Goal: Task Accomplishment & Management: Use online tool/utility

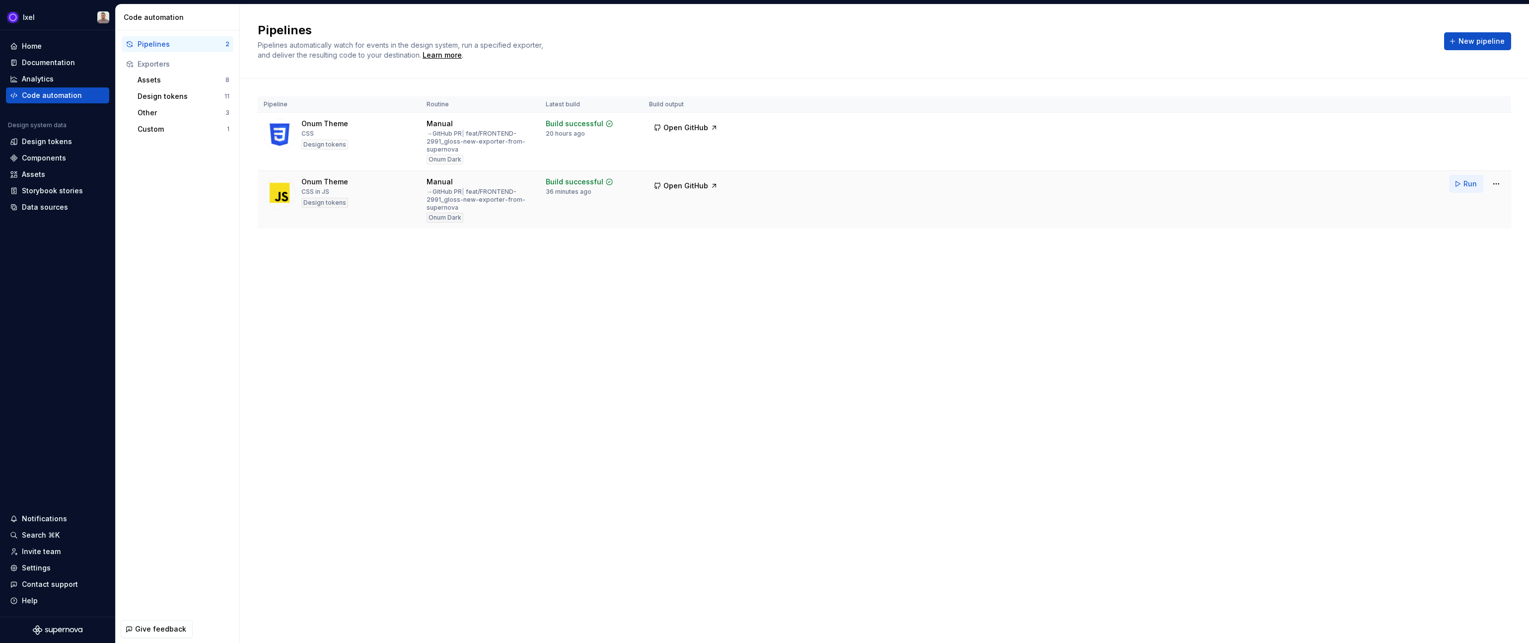
click at [1468, 185] on span "Run" at bounding box center [1470, 184] width 13 height 10
click at [40, 565] on div "Settings" at bounding box center [36, 568] width 29 height 10
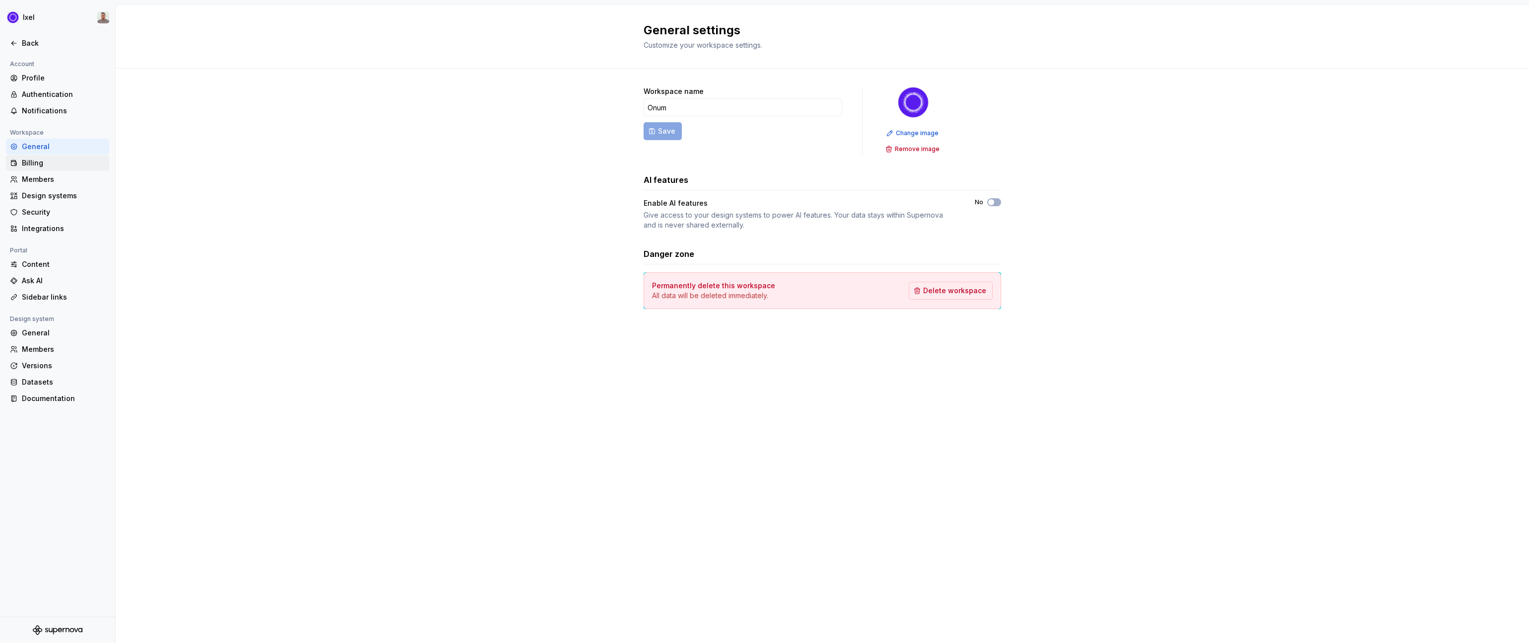
click at [27, 161] on div "Billing" at bounding box center [63, 163] width 83 height 10
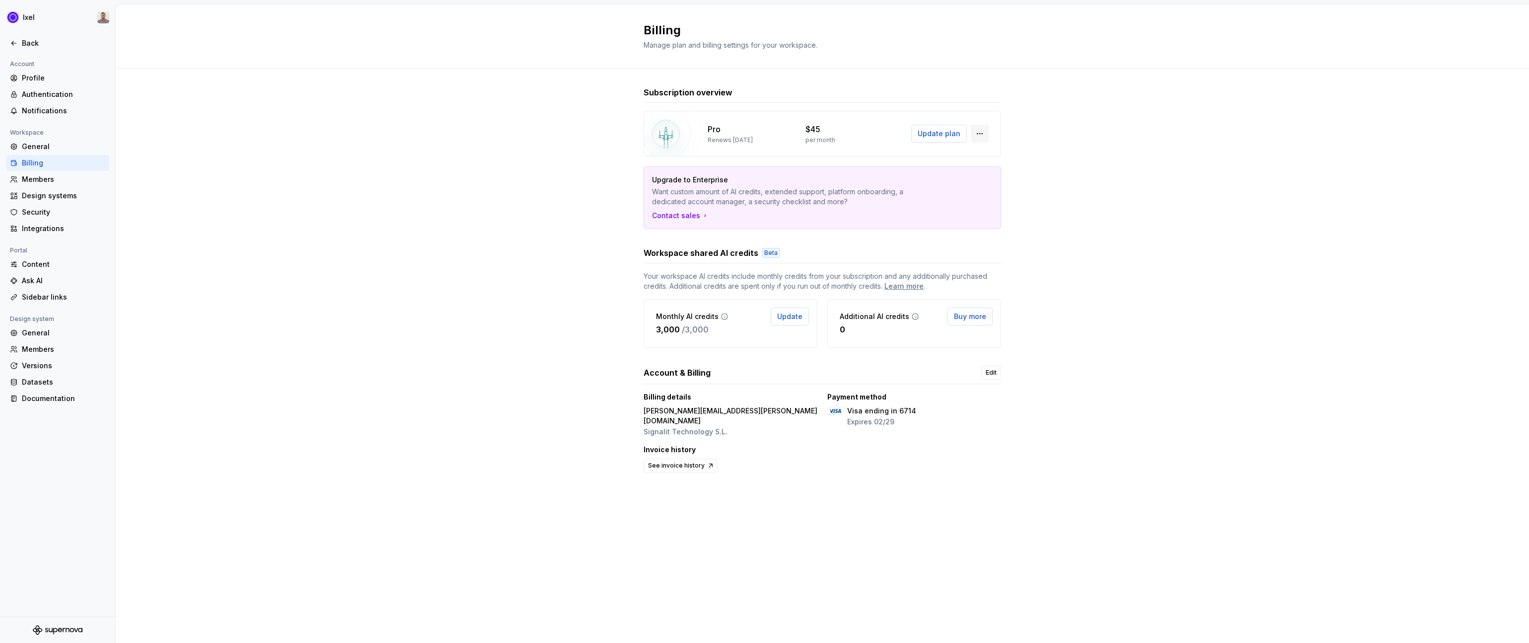
click at [979, 136] on button "button" at bounding box center [980, 134] width 18 height 18
click at [840, 129] on div "$45" at bounding box center [849, 129] width 86 height 12
click at [39, 368] on div "Versions" at bounding box center [63, 366] width 83 height 10
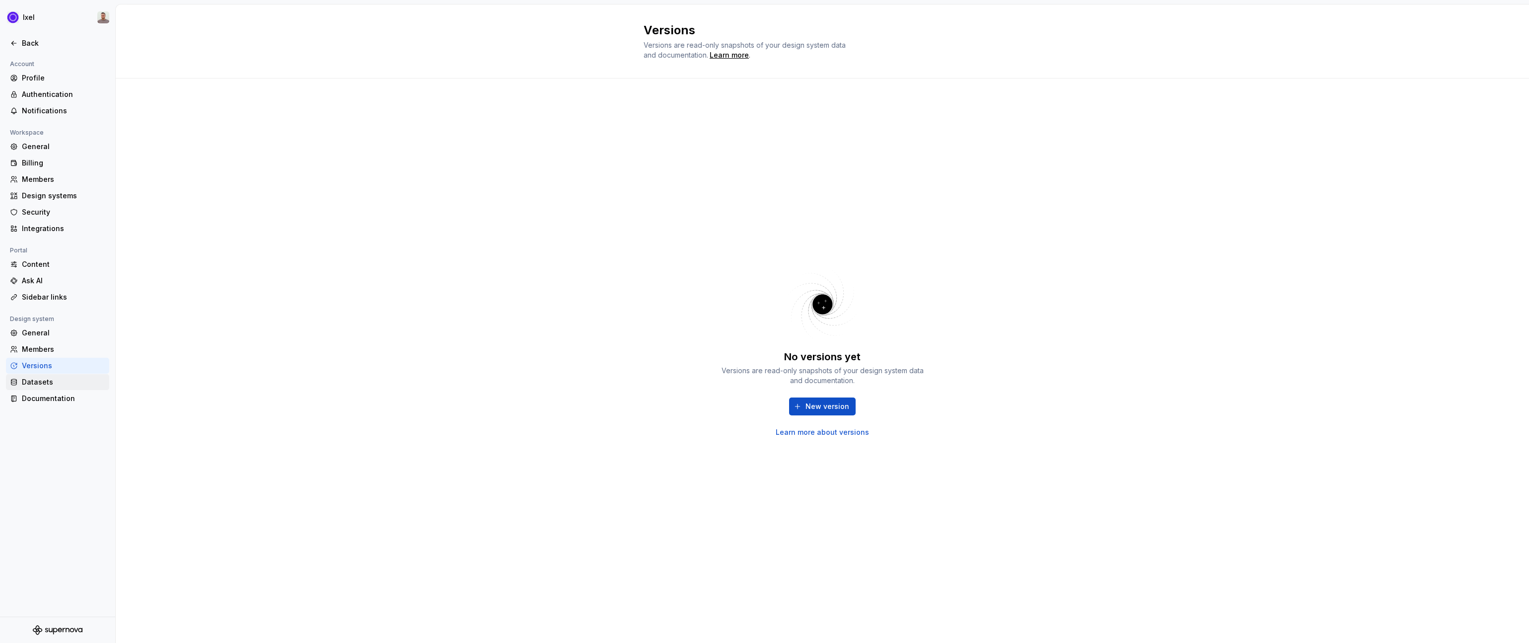
click at [38, 382] on div "Datasets" at bounding box center [63, 382] width 83 height 10
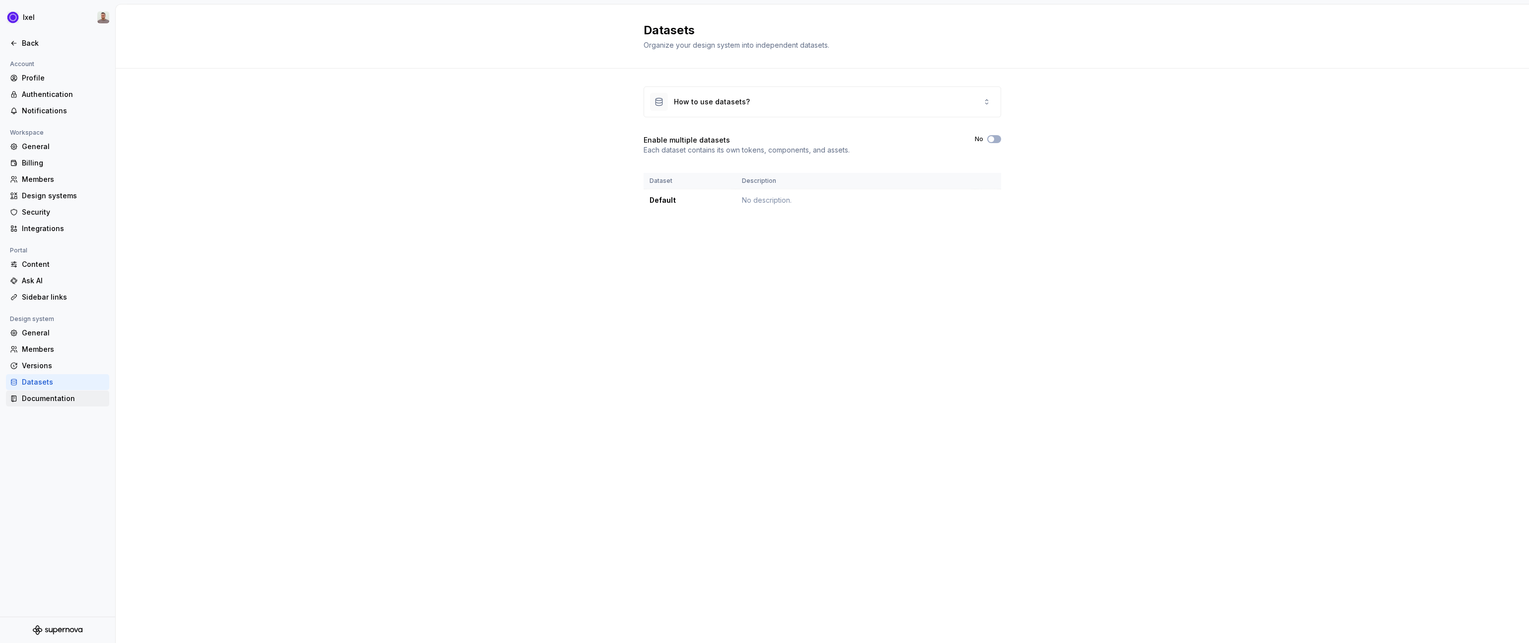
click at [38, 396] on div "Documentation" at bounding box center [63, 398] width 83 height 10
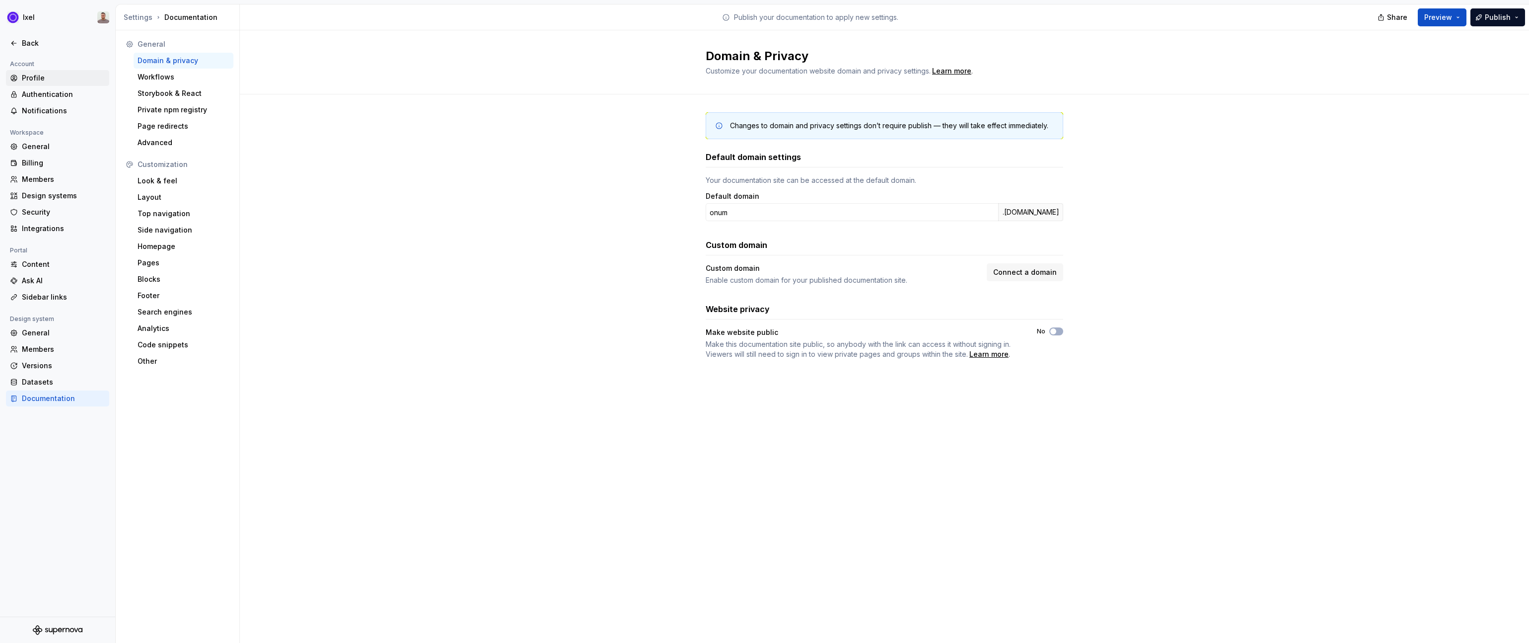
click at [34, 79] on div "Profile" at bounding box center [63, 78] width 83 height 10
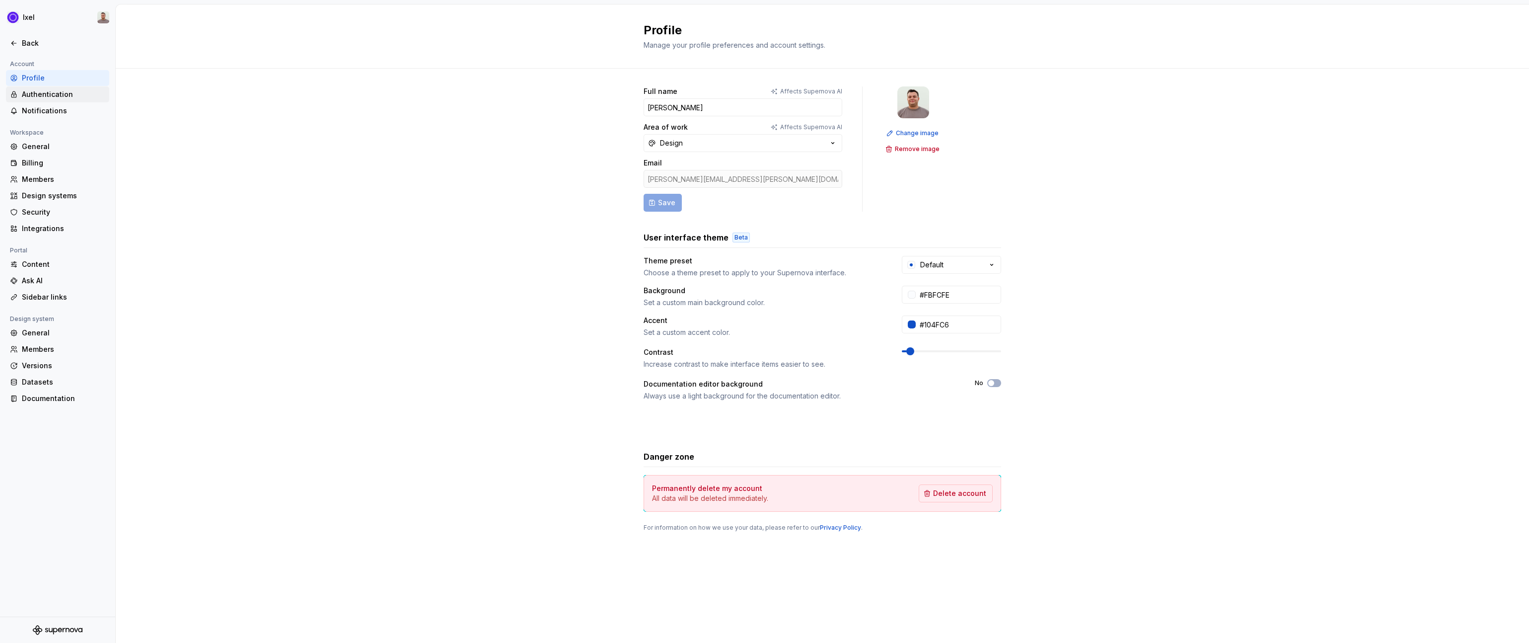
click at [37, 88] on div "Authentication" at bounding box center [57, 94] width 103 height 16
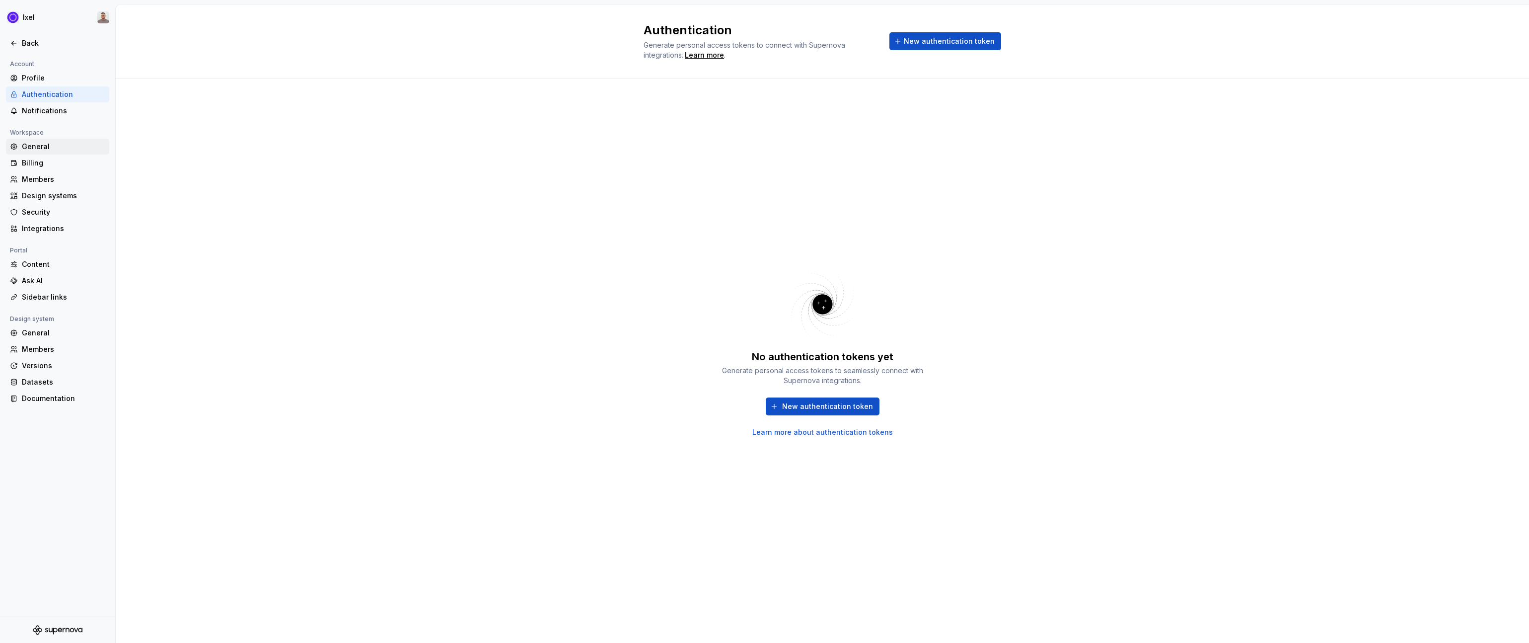
click at [35, 144] on div "General" at bounding box center [63, 147] width 83 height 10
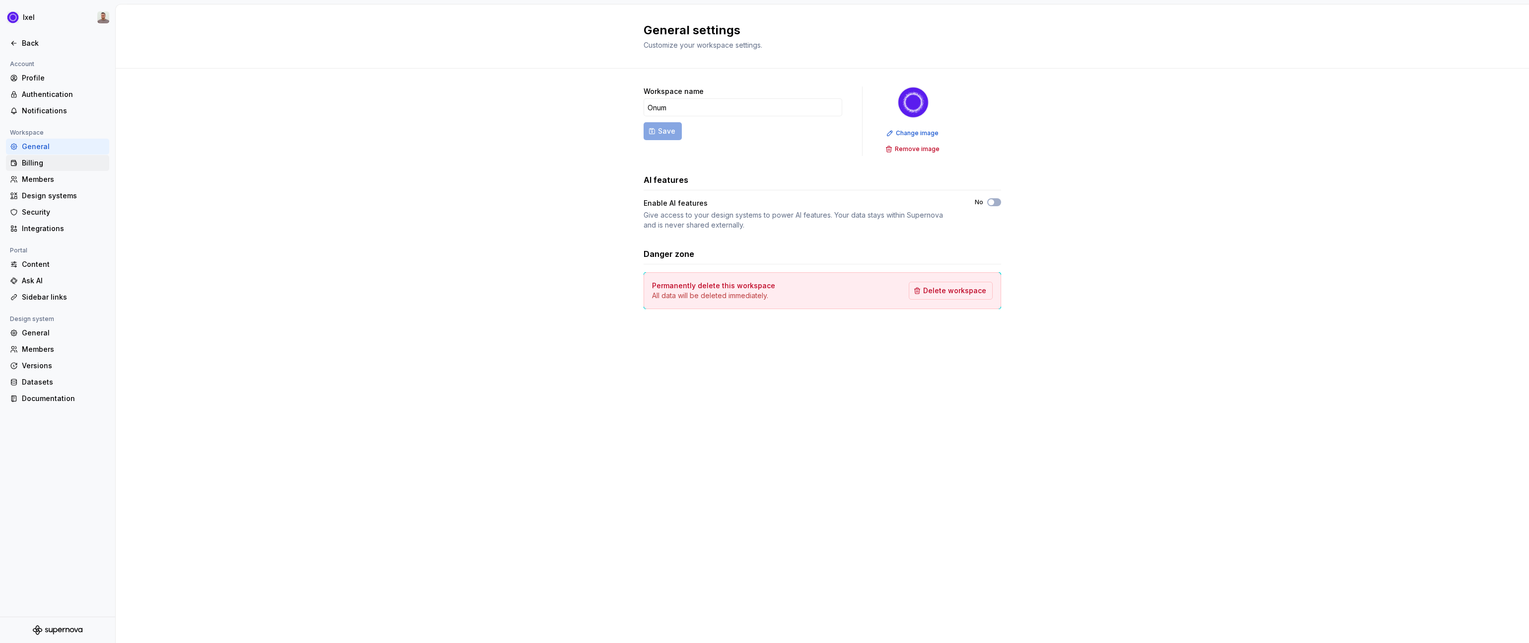
click at [35, 162] on div "Billing" at bounding box center [63, 163] width 83 height 10
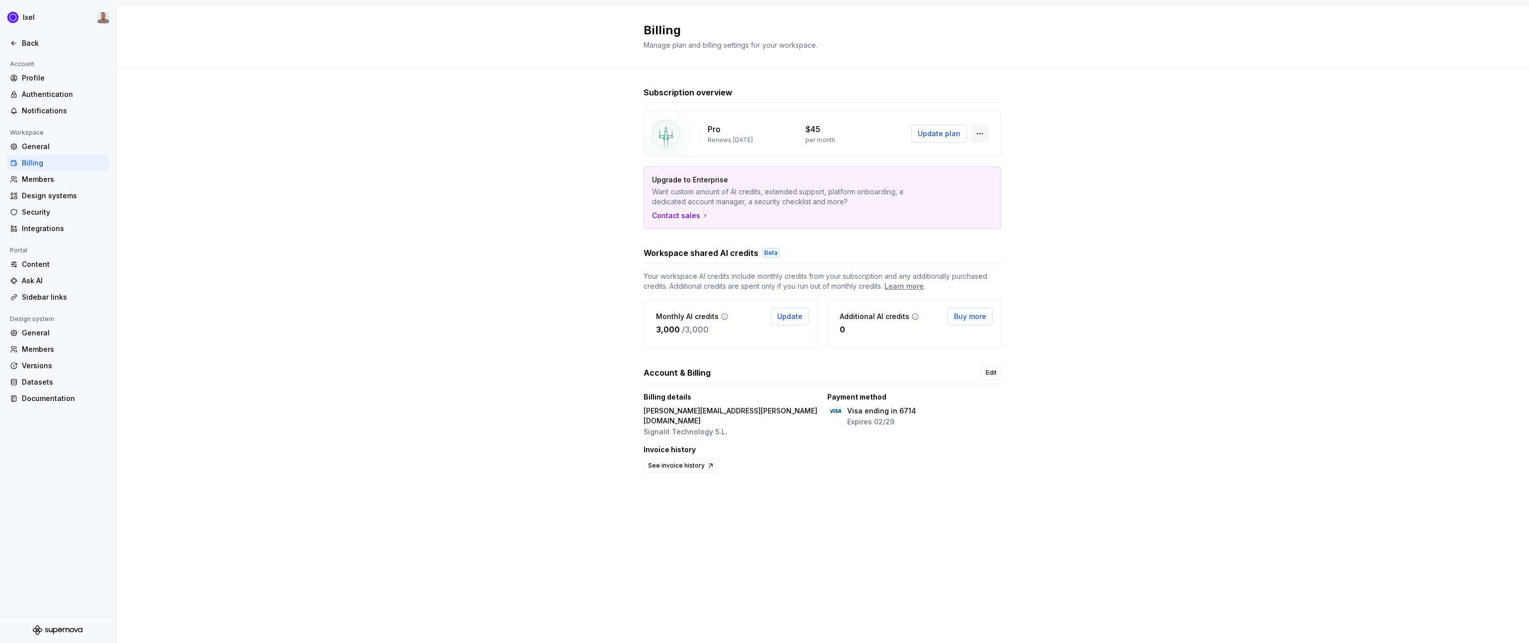
click at [979, 132] on button "button" at bounding box center [980, 134] width 18 height 18
click at [26, 32] on div at bounding box center [57, 32] width 115 height 5
click at [26, 41] on div "Back" at bounding box center [63, 43] width 83 height 10
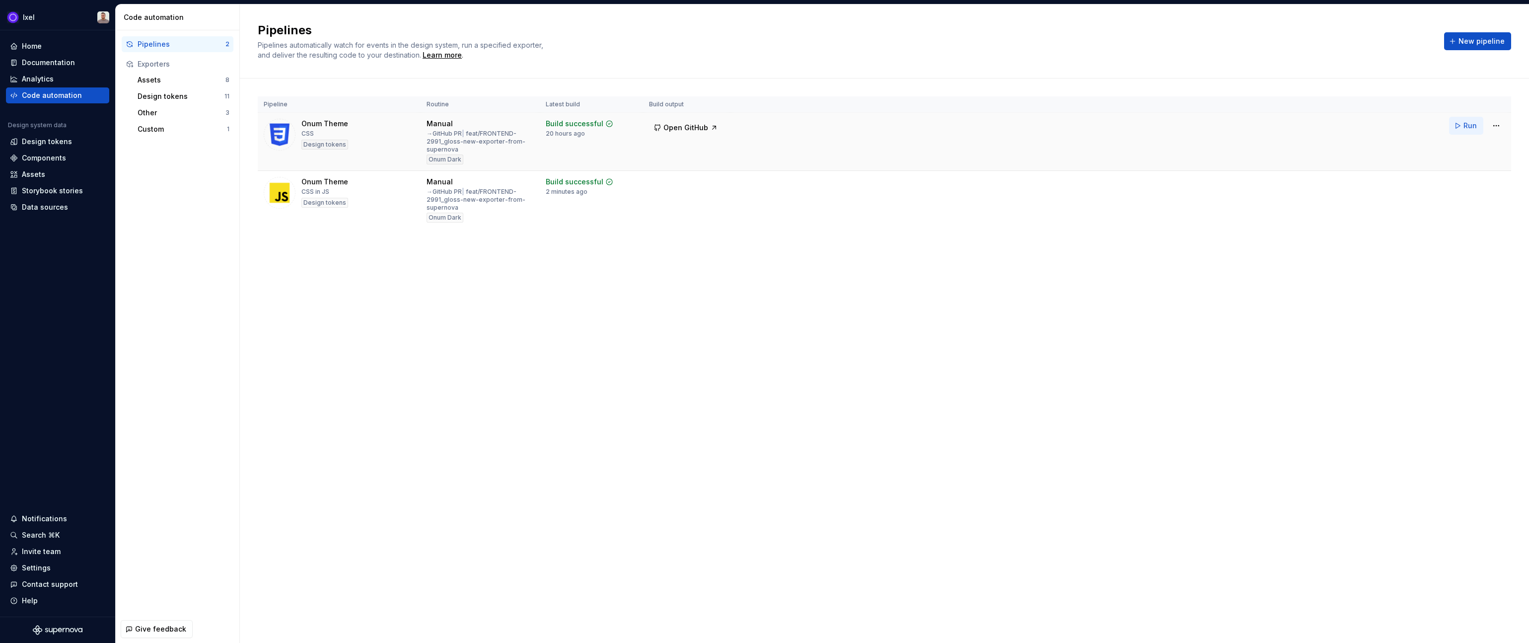
click at [1468, 126] on span "Run" at bounding box center [1470, 126] width 13 height 10
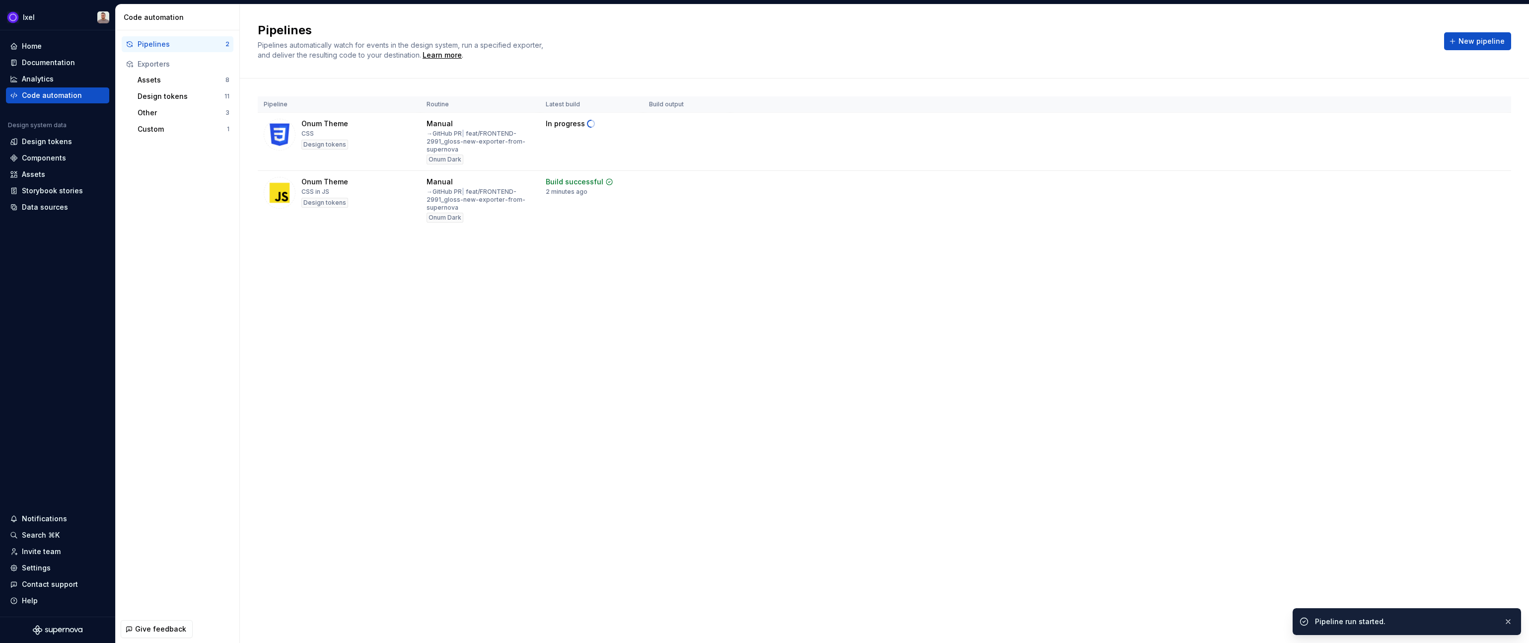
click at [687, 231] on div "Pipeline Routine Latest build Build output Onum Theme CSS Design tokens Manual …" at bounding box center [885, 172] width 1254 height 188
click at [1463, 186] on button "Run" at bounding box center [1467, 184] width 34 height 18
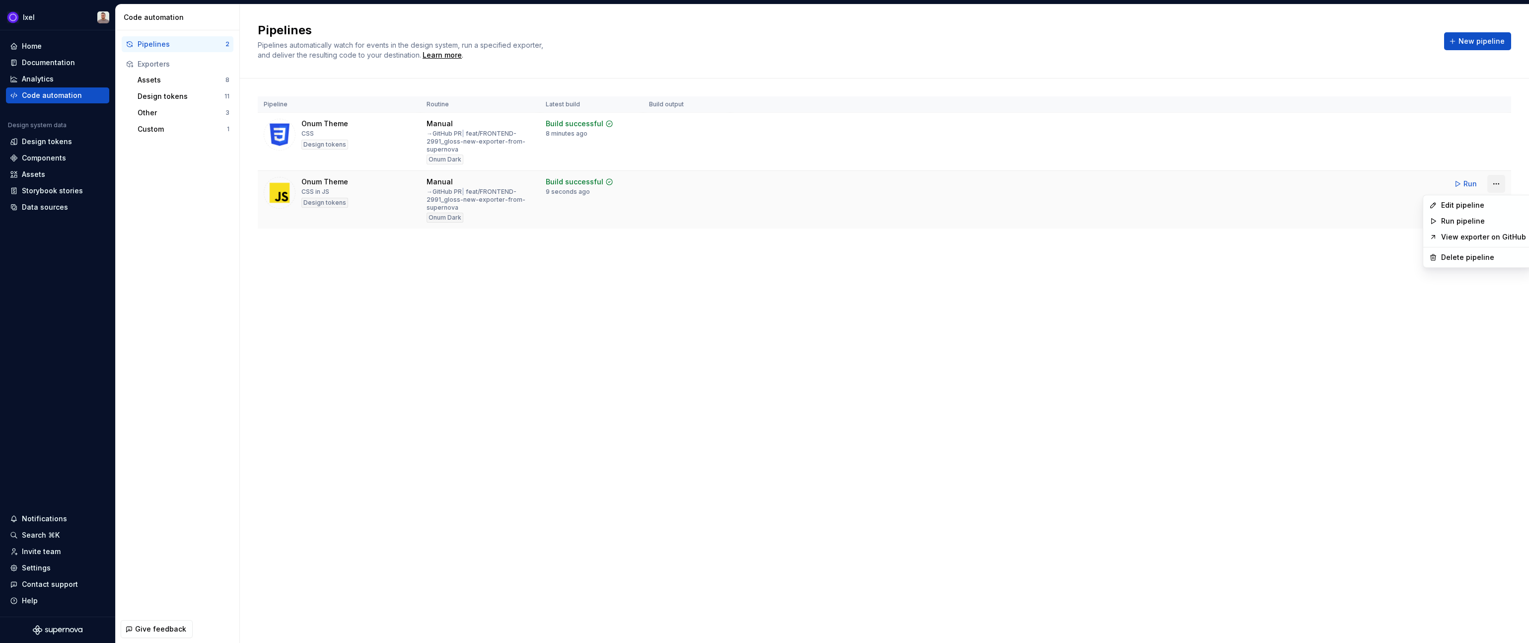
click at [1498, 183] on html "Ixel Home Documentation Analytics Code automation Design system data Design tok…" at bounding box center [764, 321] width 1529 height 643
click at [1457, 207] on div "Edit pipeline" at bounding box center [1484, 205] width 85 height 10
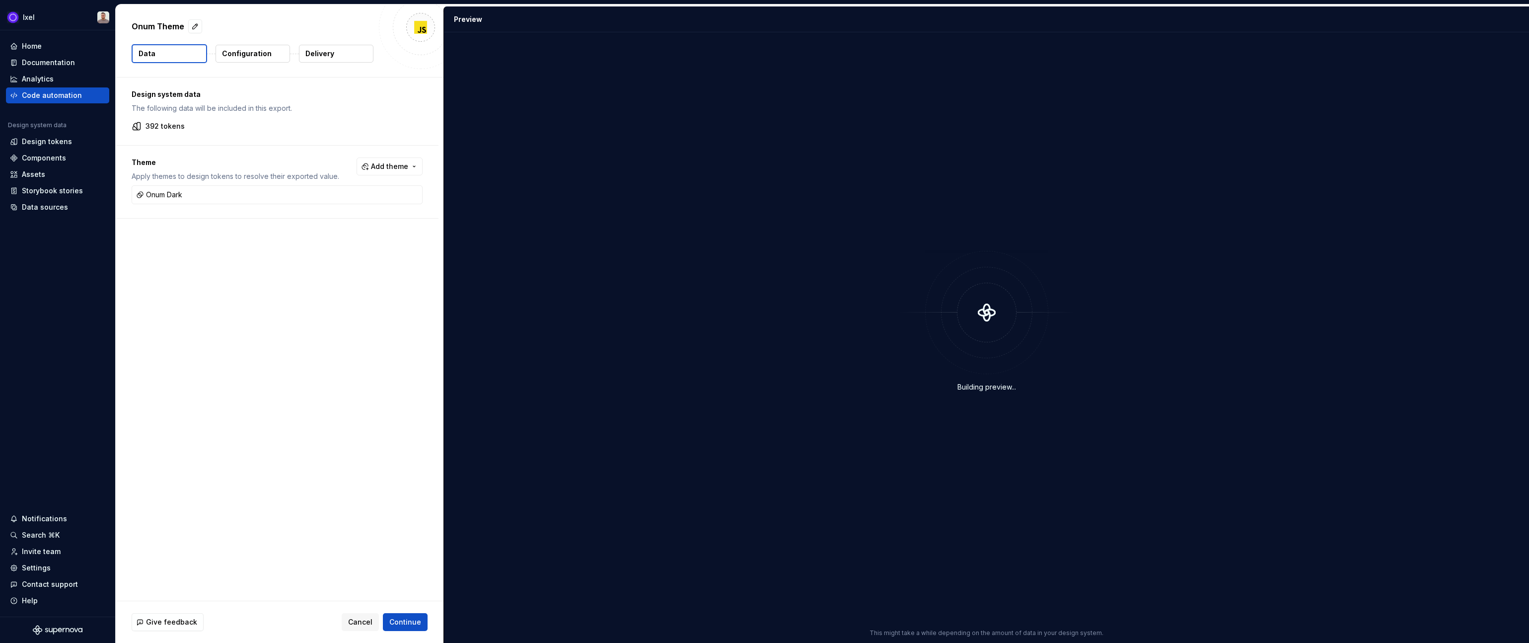
click at [325, 50] on p "Delivery" at bounding box center [319, 54] width 29 height 10
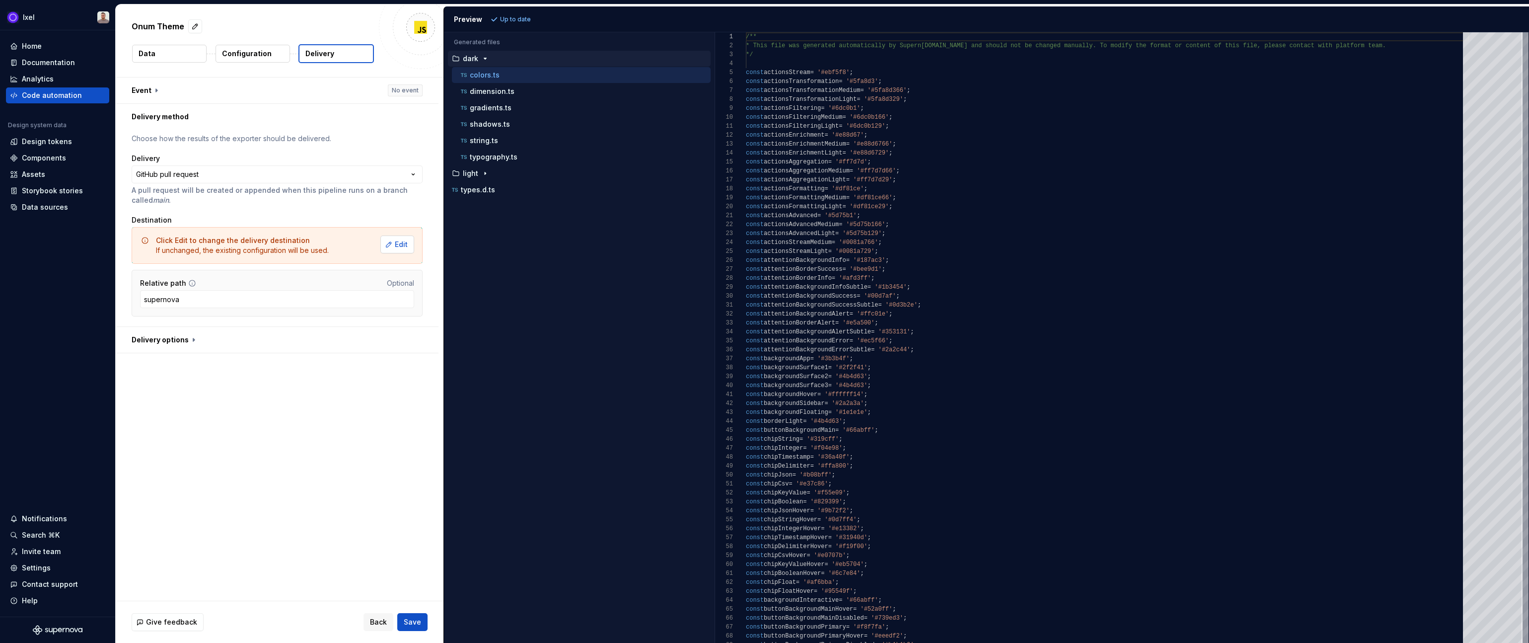
click at [401, 247] on span "Edit" at bounding box center [401, 244] width 13 height 10
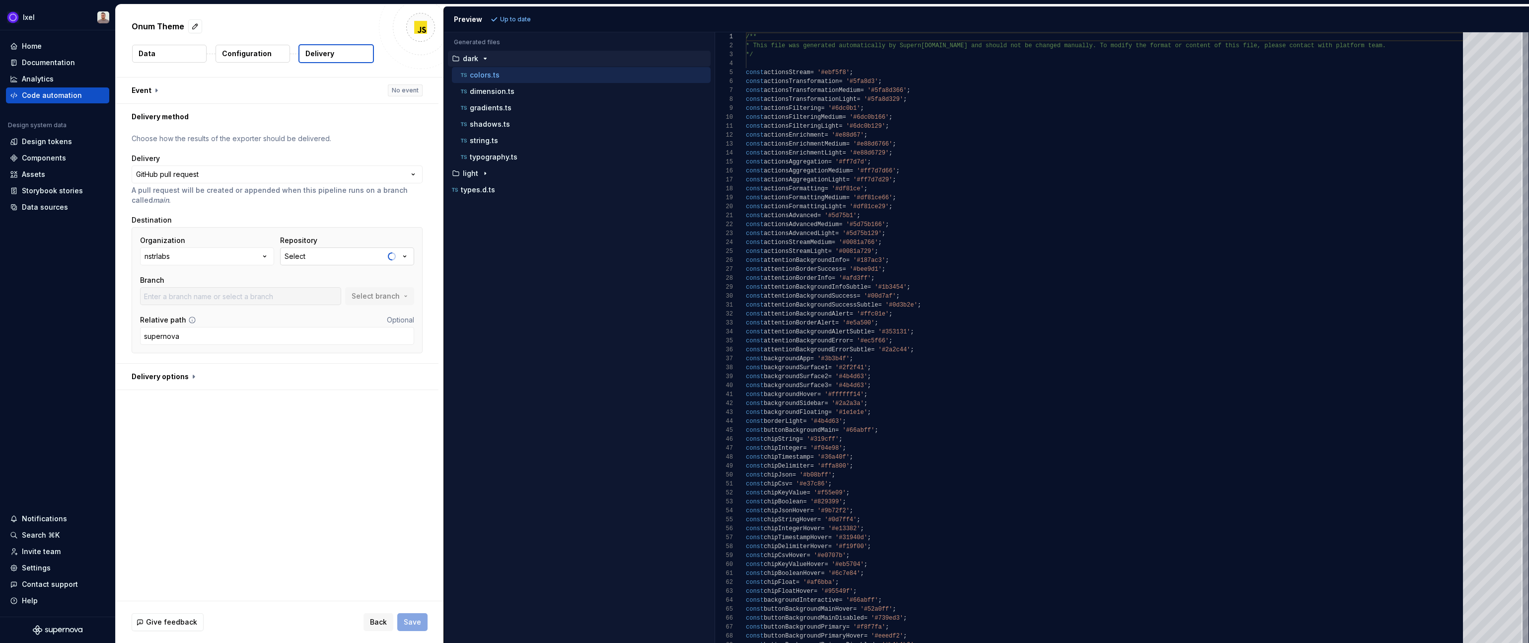
click at [350, 260] on button "Select" at bounding box center [347, 256] width 134 height 18
type input "fix-go-yml-vulnerability-dependency"
click at [328, 310] on div "gloss" at bounding box center [368, 312] width 134 height 10
click at [377, 296] on span "Select branch" at bounding box center [376, 296] width 48 height 10
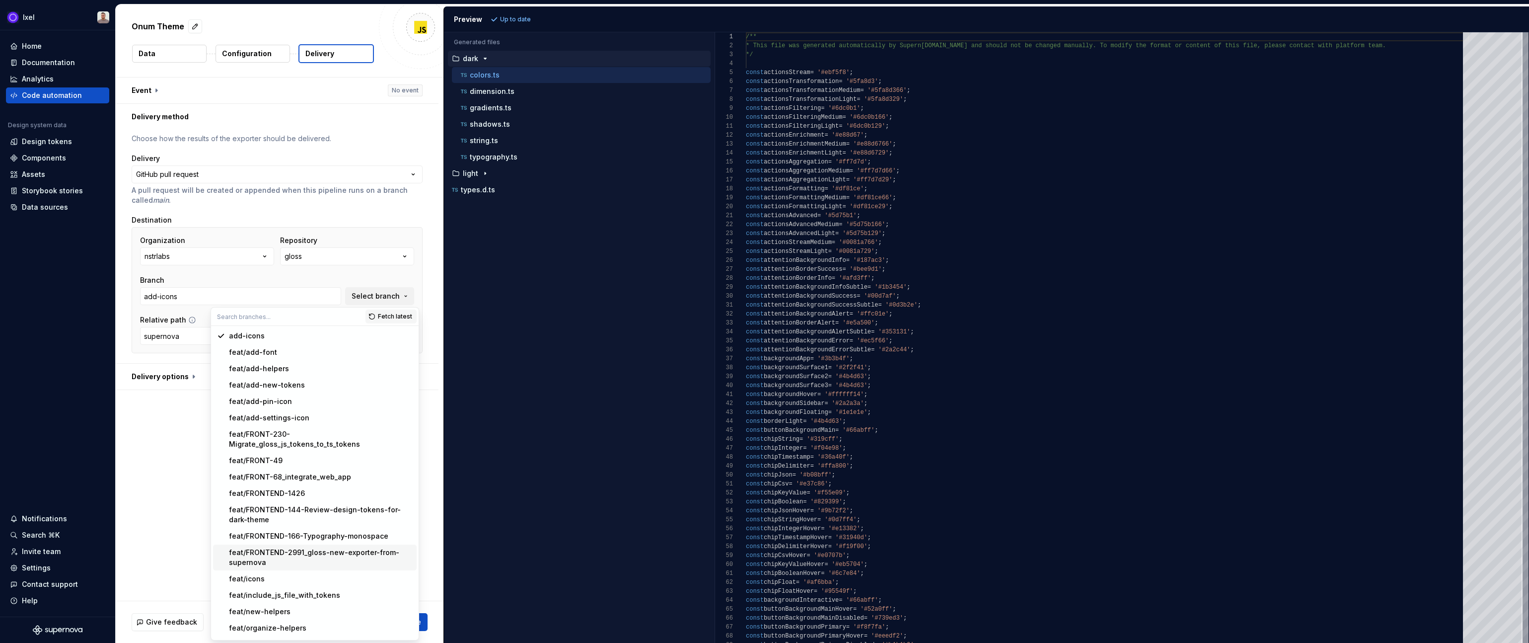
click at [276, 547] on div "feat/FRONTEND-2991_gloss-new-exporter-from-supernova" at bounding box center [321, 557] width 184 height 20
type input "feat/FRONTEND-2991_gloss-new-exporter-from-supernova"
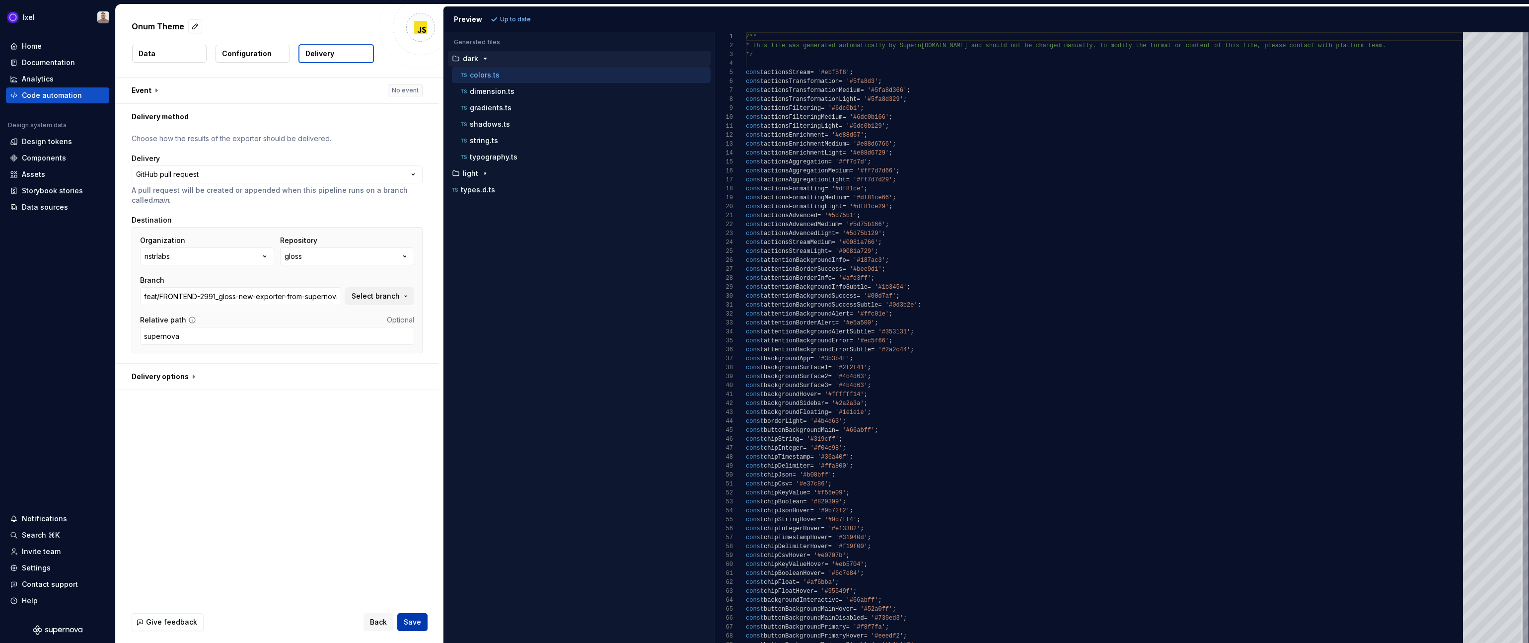
click at [411, 623] on span "Save" at bounding box center [412, 622] width 17 height 10
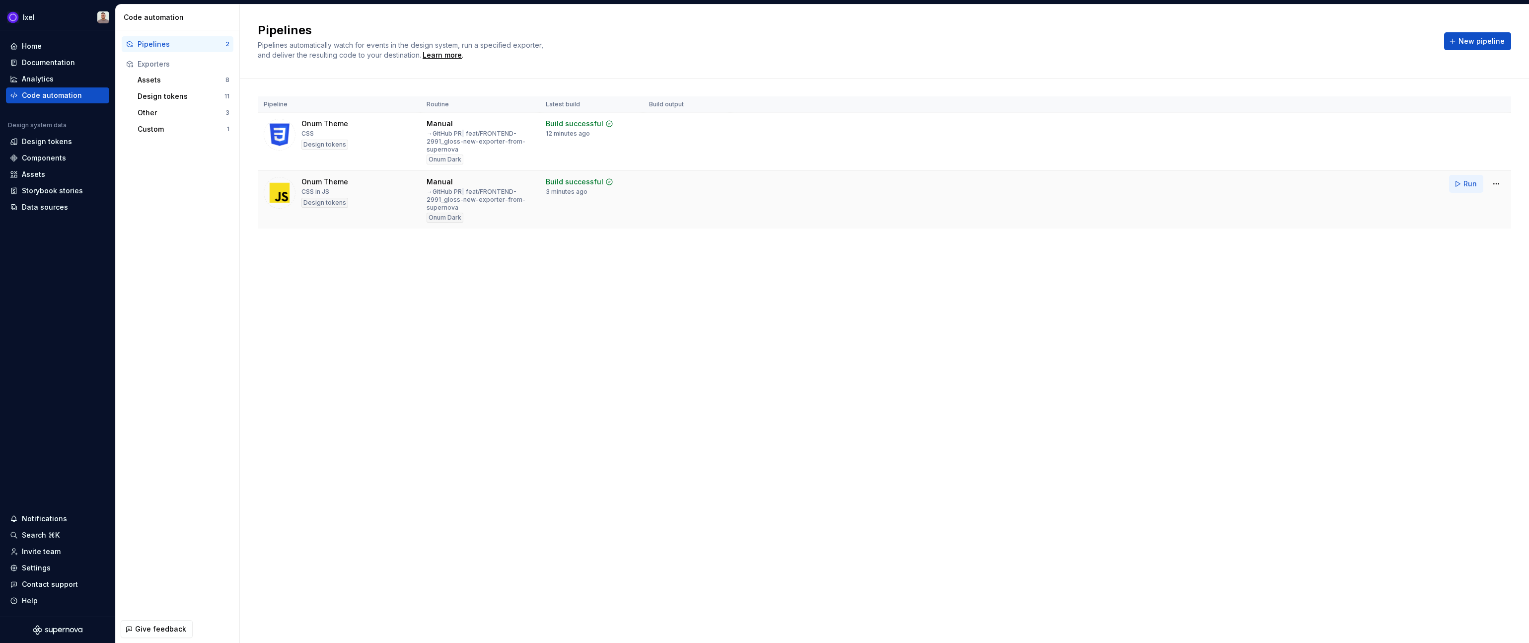
click at [1466, 185] on span "Run" at bounding box center [1470, 184] width 13 height 10
click at [43, 76] on div "Analytics" at bounding box center [38, 79] width 32 height 10
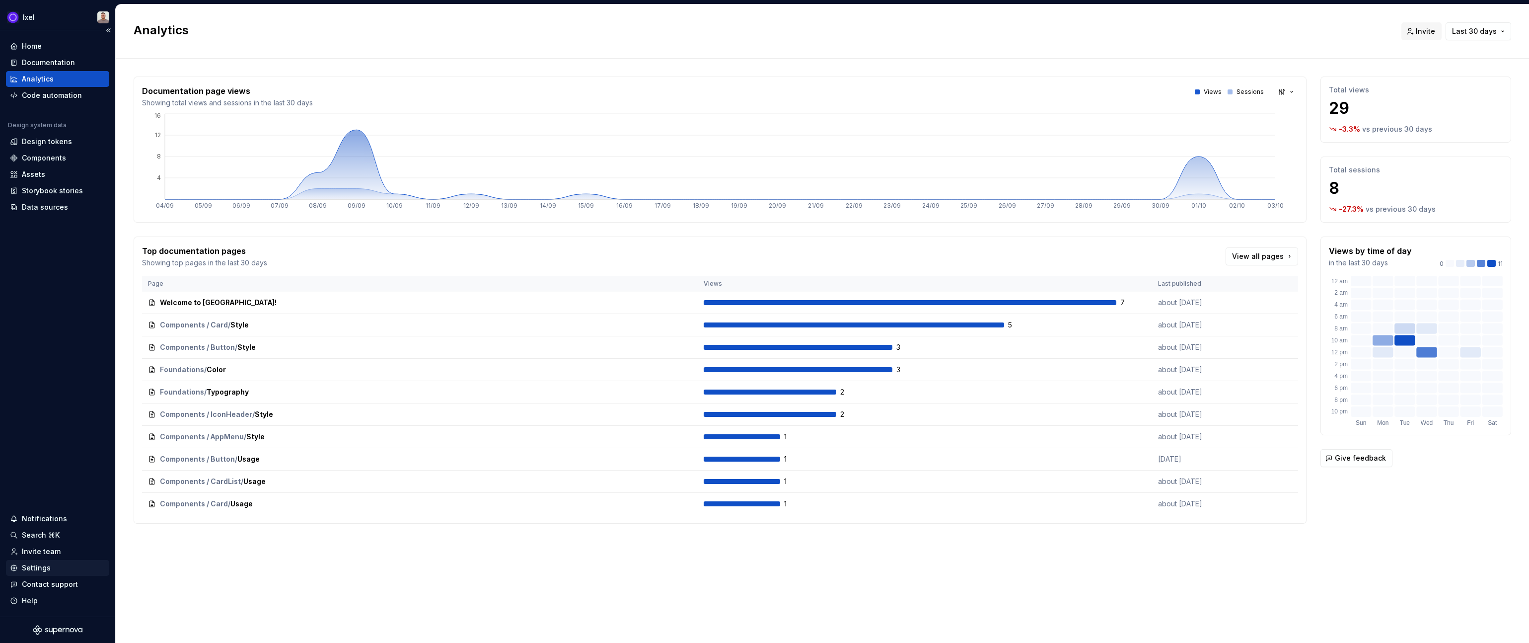
click at [35, 565] on div "Settings" at bounding box center [36, 568] width 29 height 10
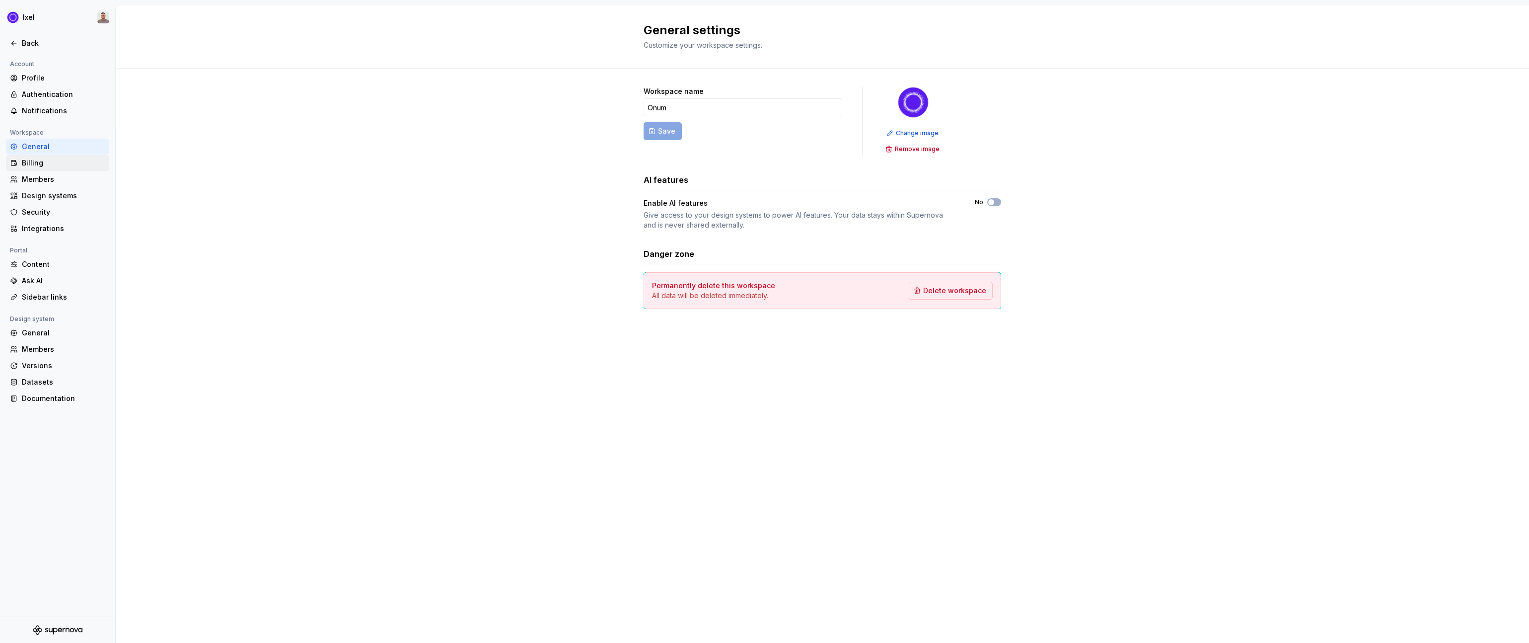
click at [50, 161] on div "Billing" at bounding box center [63, 163] width 83 height 10
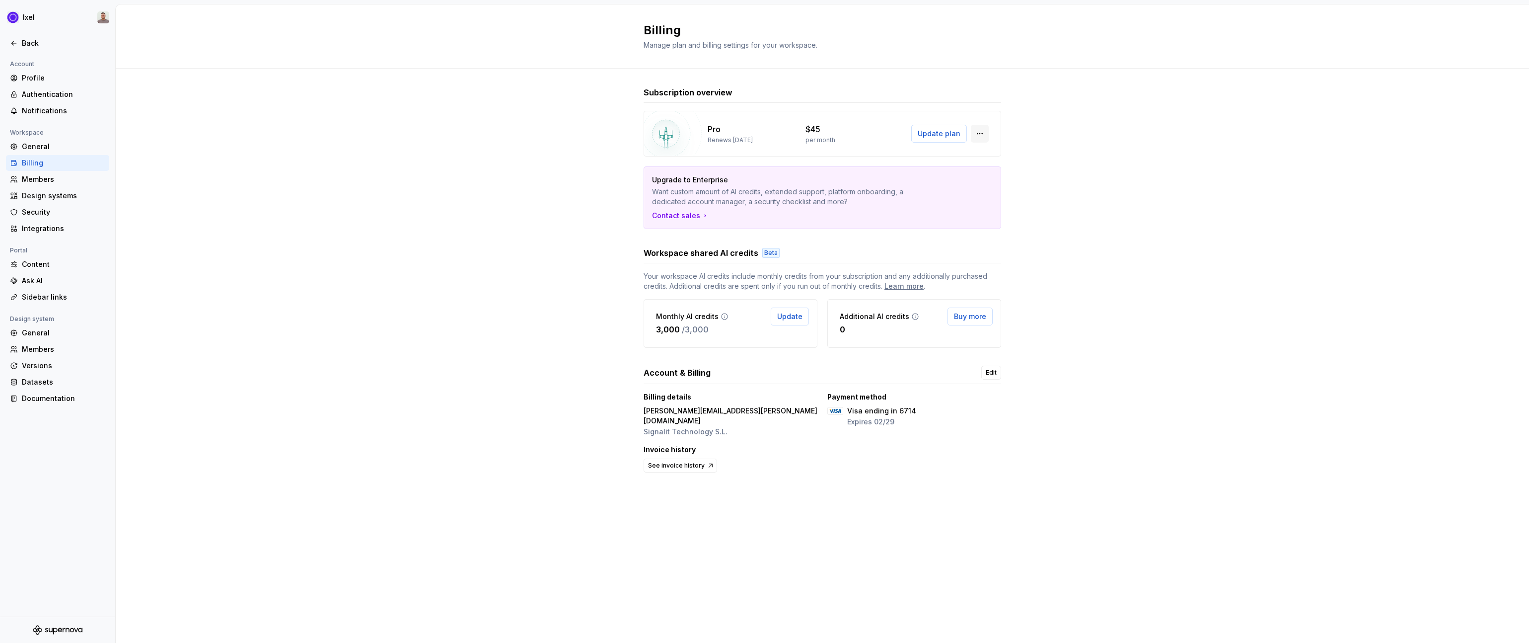
click at [979, 133] on button "button" at bounding box center [980, 134] width 18 height 18
click at [1053, 123] on div "Subscription overview Pro Renews October 8, 2025 $45 per month Update plan Upgr…" at bounding box center [823, 291] width 1414 height 444
click at [46, 365] on div "Versions" at bounding box center [63, 366] width 83 height 10
